Goal: Contribute content: Add original content to the website for others to see

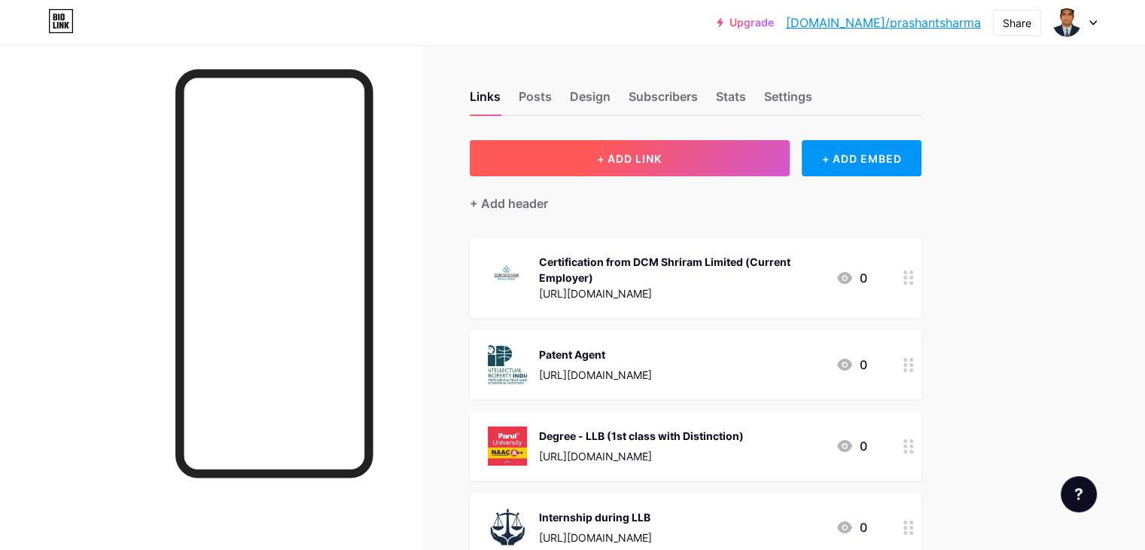
click at [662, 157] on span "+ ADD LINK" at bounding box center [629, 158] width 65 height 13
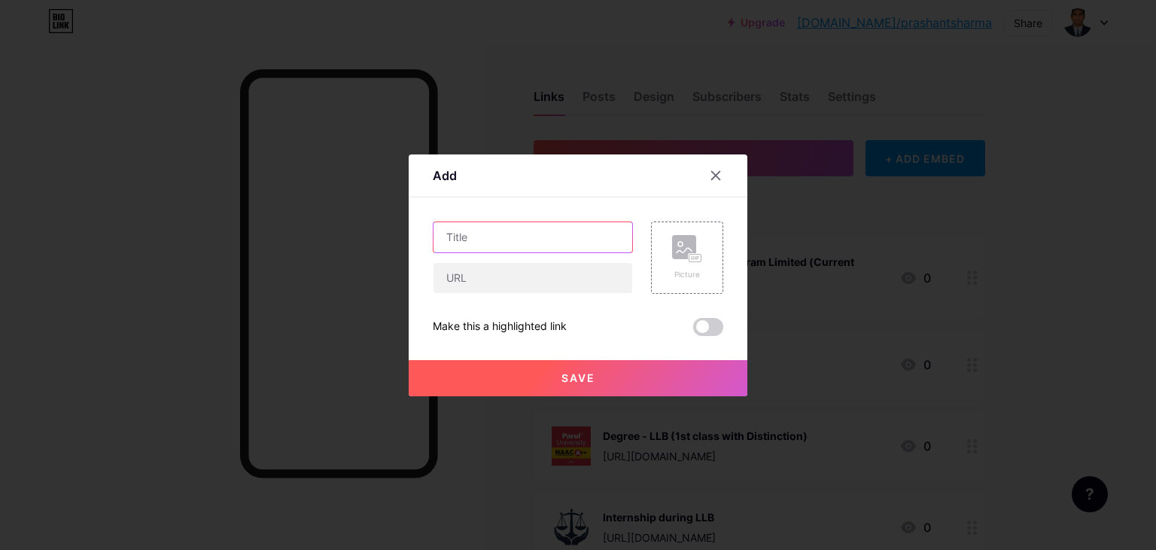
click at [539, 242] on input "text" at bounding box center [533, 237] width 199 height 30
click at [519, 230] on input "text" at bounding box center [533, 237] width 199 height 30
paste input "Certification from QUEST ALLIANCE (Quality Education and Skills Training Allian…"
type input "Certification from QUEST ALLIANCE (Quality Education and Skills Training Allian…"
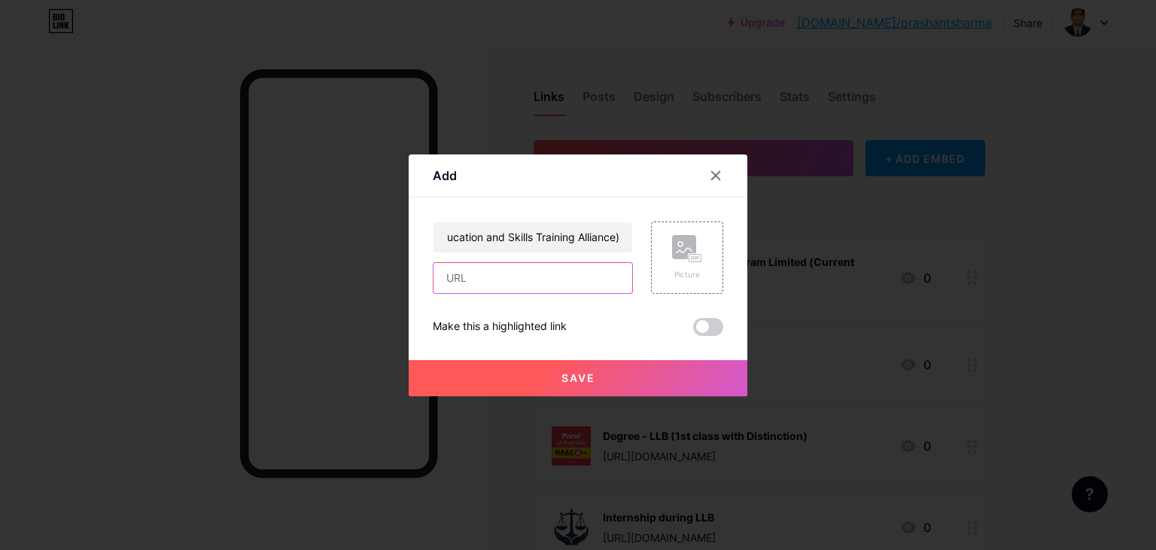
click at [519, 279] on input "text" at bounding box center [533, 278] width 199 height 30
click at [509, 284] on input "text" at bounding box center [533, 278] width 199 height 30
paste input "[URL][DOMAIN_NAME]"
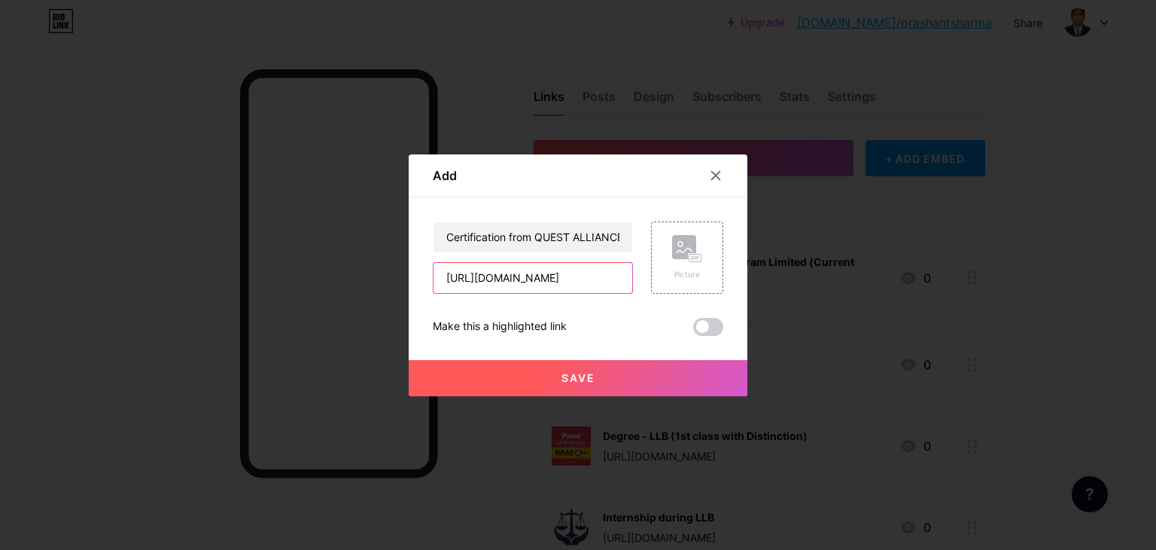
type input "[URL][DOMAIN_NAME]"
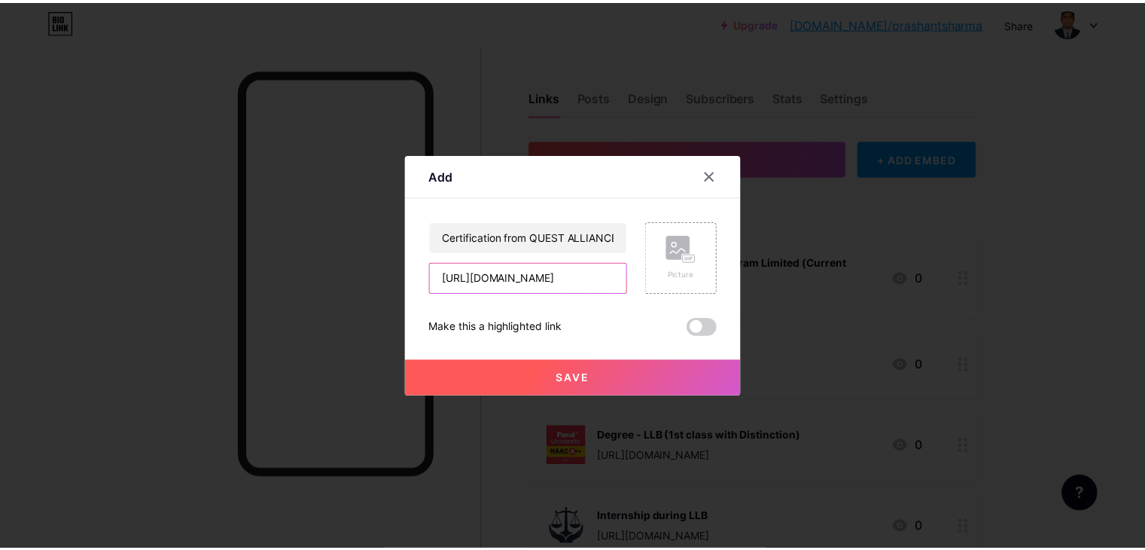
scroll to position [0, 0]
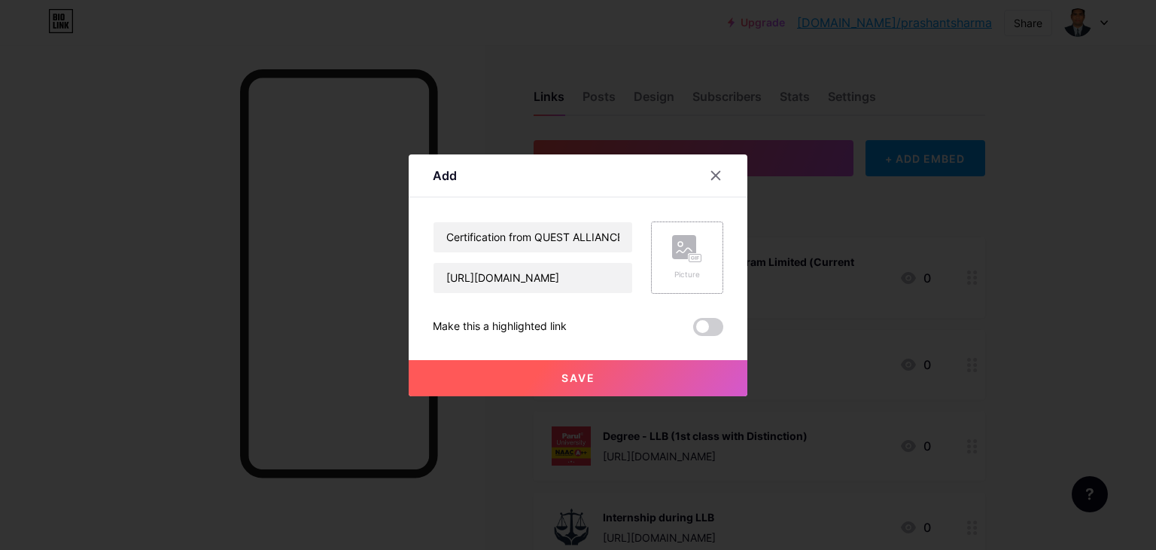
click at [670, 253] on div "Picture" at bounding box center [687, 257] width 72 height 72
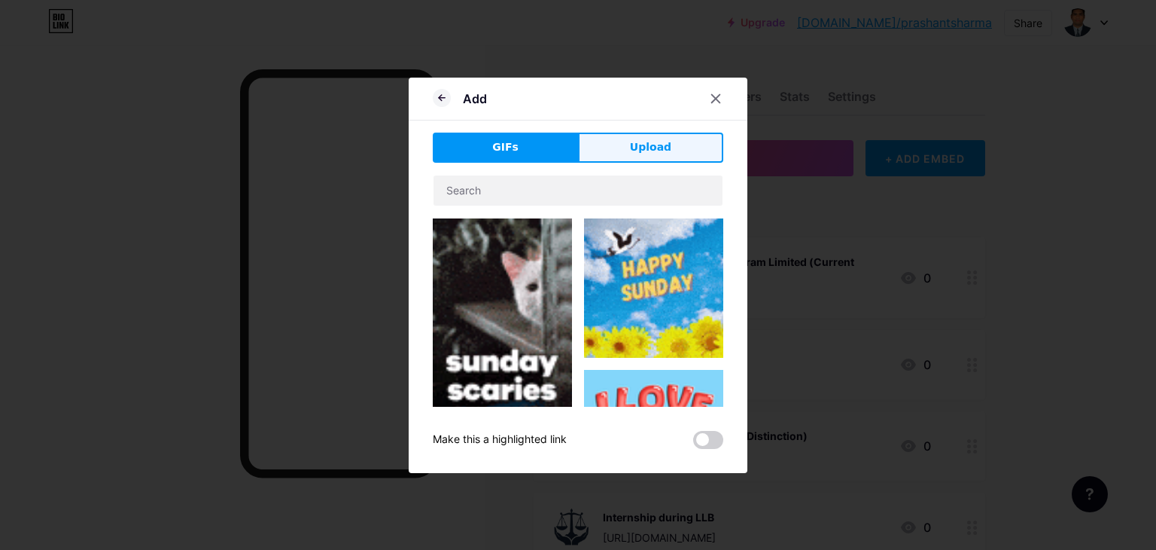
click at [646, 137] on button "Upload" at bounding box center [650, 147] width 145 height 30
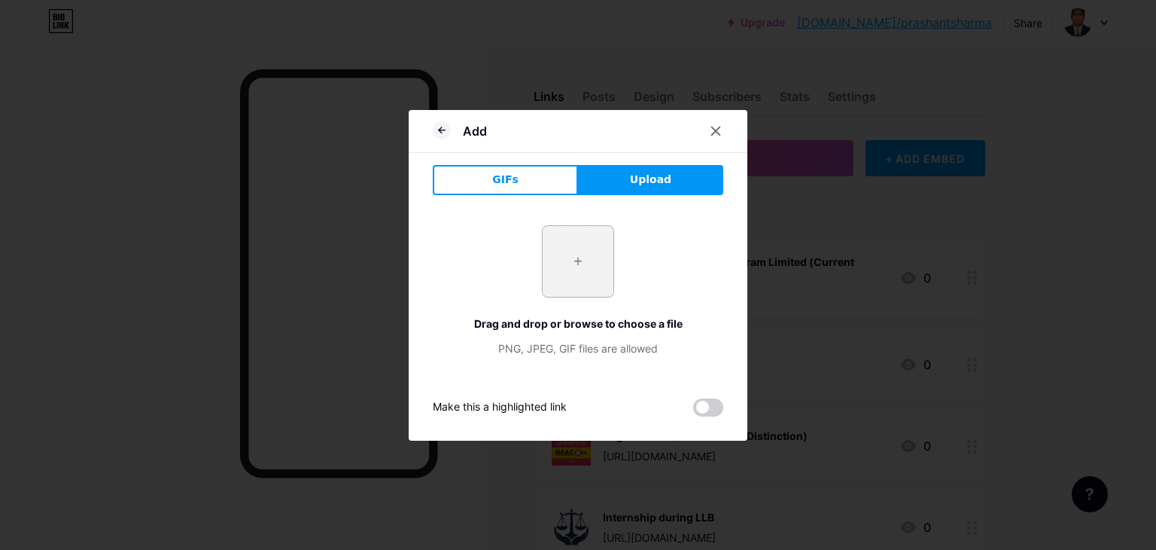
click at [578, 260] on input "file" at bounding box center [578, 261] width 71 height 71
type input "C:\fakepath\quest_alliance_logo.jpg"
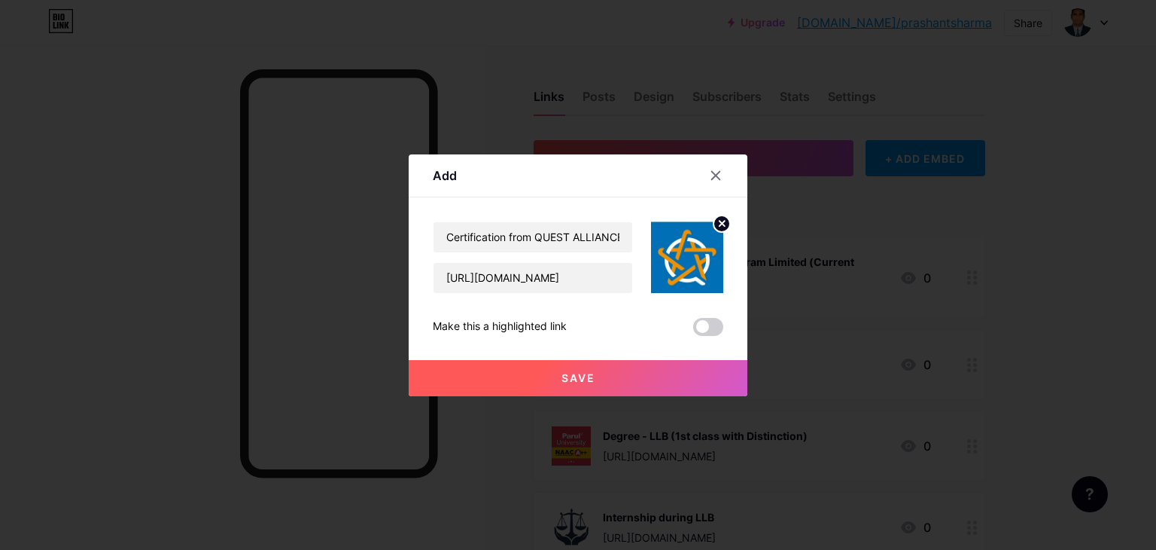
click at [593, 379] on span "Save" at bounding box center [579, 377] width 34 height 13
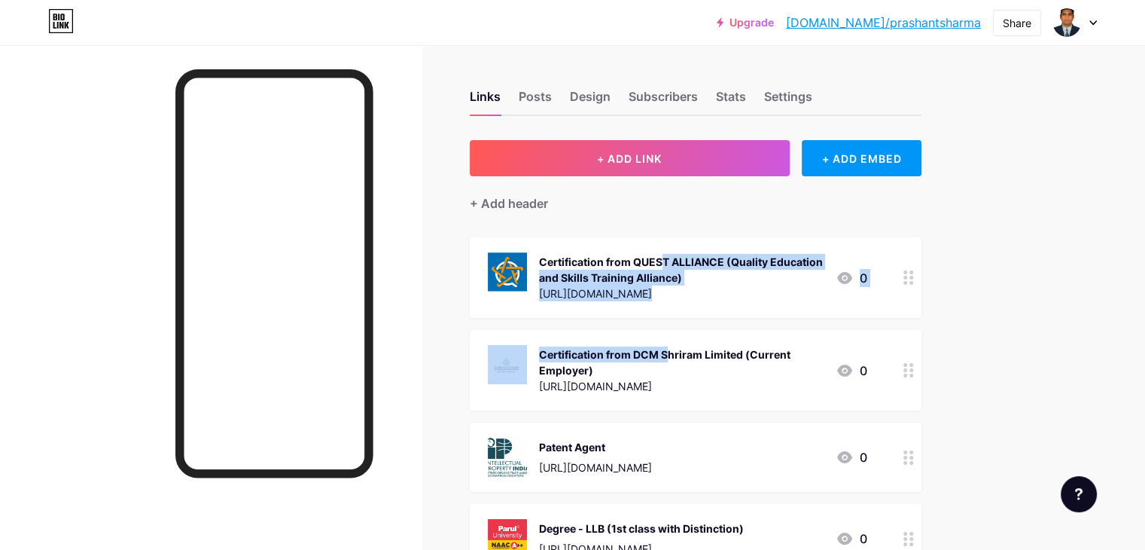
drag, startPoint x: 650, startPoint y: 263, endPoint x: 656, endPoint y: 342, distance: 79.3
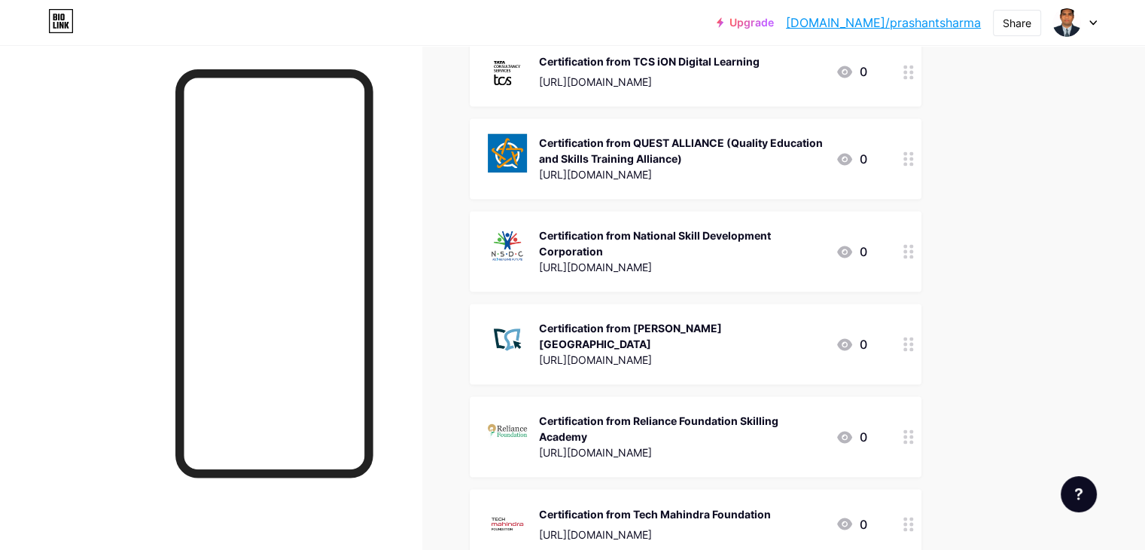
scroll to position [2334, 0]
